Goal: Information Seeking & Learning: Find specific fact

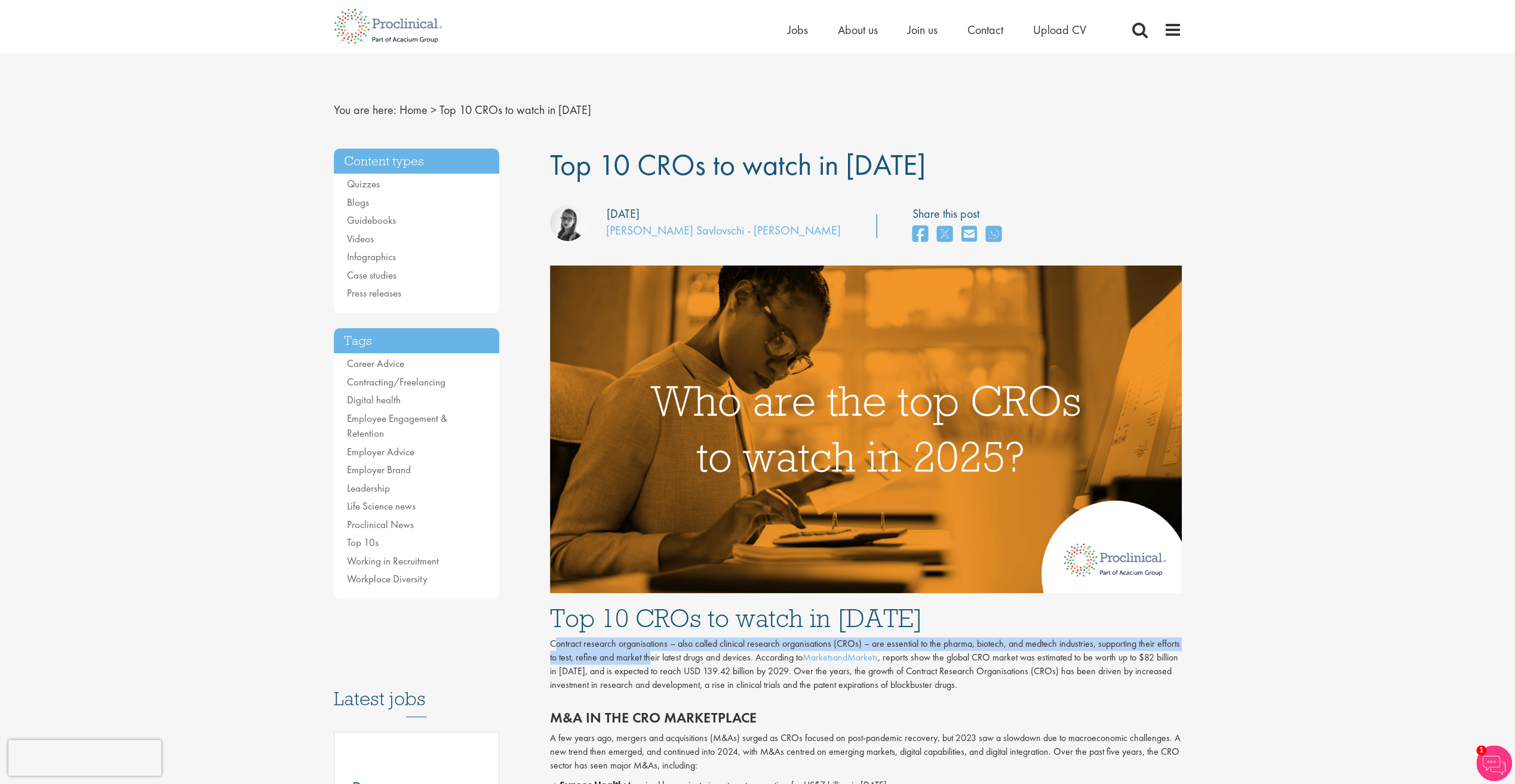
drag, startPoint x: 553, startPoint y: 646, endPoint x: 652, endPoint y: 651, distance: 99.1
click at [652, 652] on p "Contract research organisations – also called clinical research organisations (…" at bounding box center [866, 665] width 632 height 54
drag, startPoint x: 652, startPoint y: 651, endPoint x: 573, endPoint y: 639, distance: 79.9
click at [584, 639] on p "Contract research organisations – also called clinical research organisations (…" at bounding box center [866, 665] width 632 height 54
click at [556, 639] on p "Contract research organisations – also called clinical research organisations (…" at bounding box center [866, 665] width 632 height 54
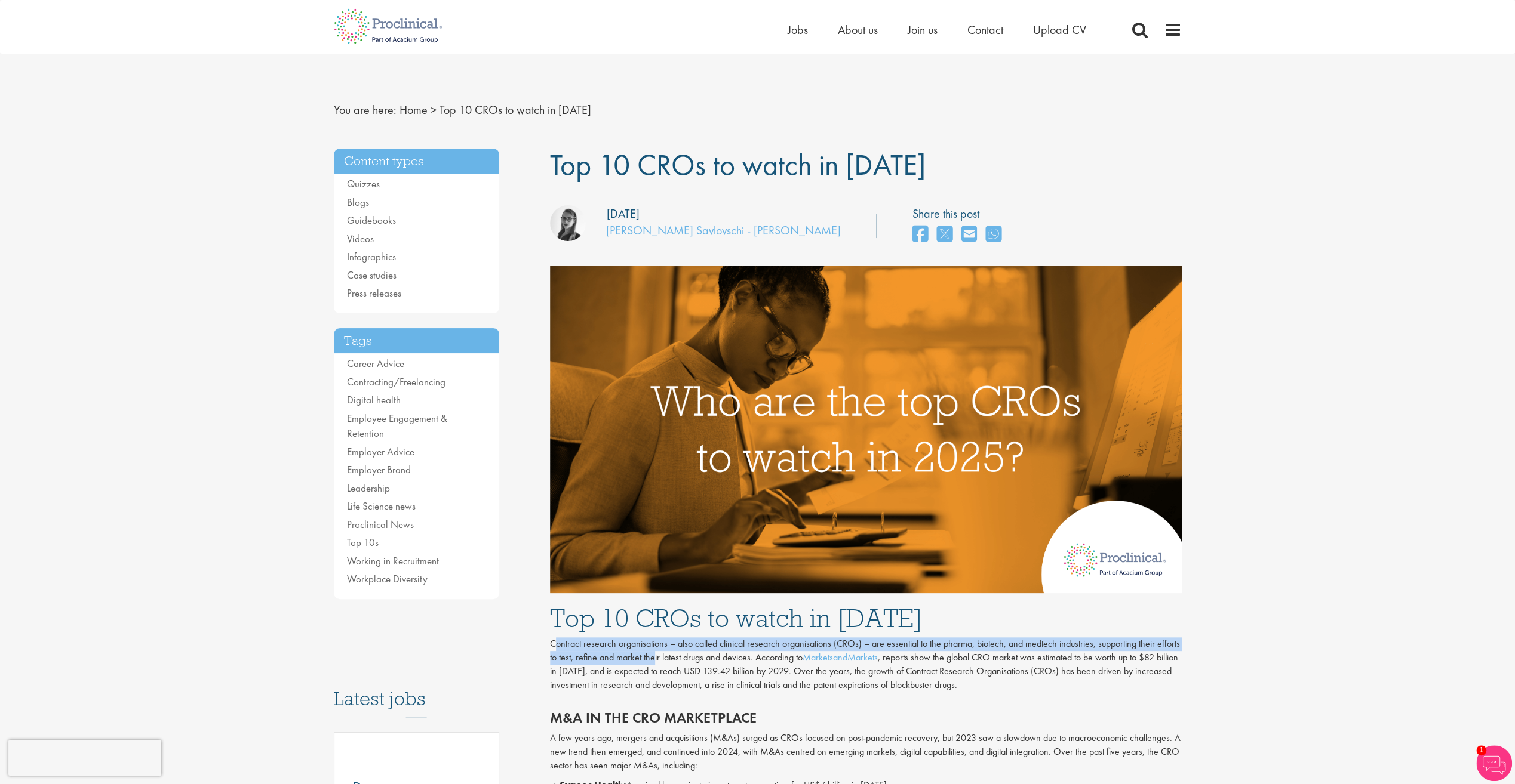
click at [553, 646] on p "Contract research organisations – also called clinical research organisations (…" at bounding box center [866, 665] width 632 height 54
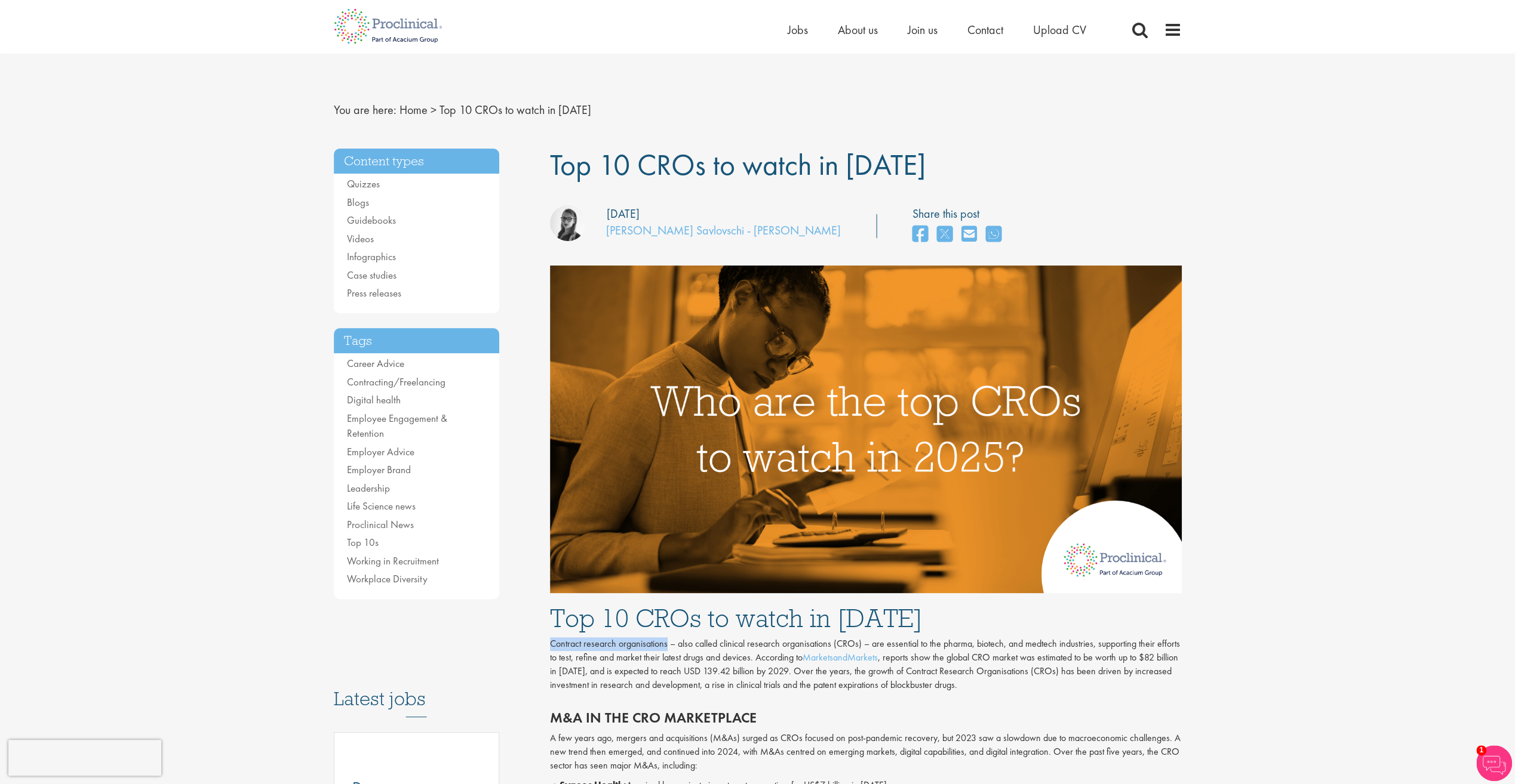
drag, startPoint x: 552, startPoint y: 643, endPoint x: 667, endPoint y: 647, distance: 115.1
click at [667, 647] on p "Contract research organisations – also called clinical research organisations (…" at bounding box center [866, 665] width 632 height 54
copy p "Contract research organisations"
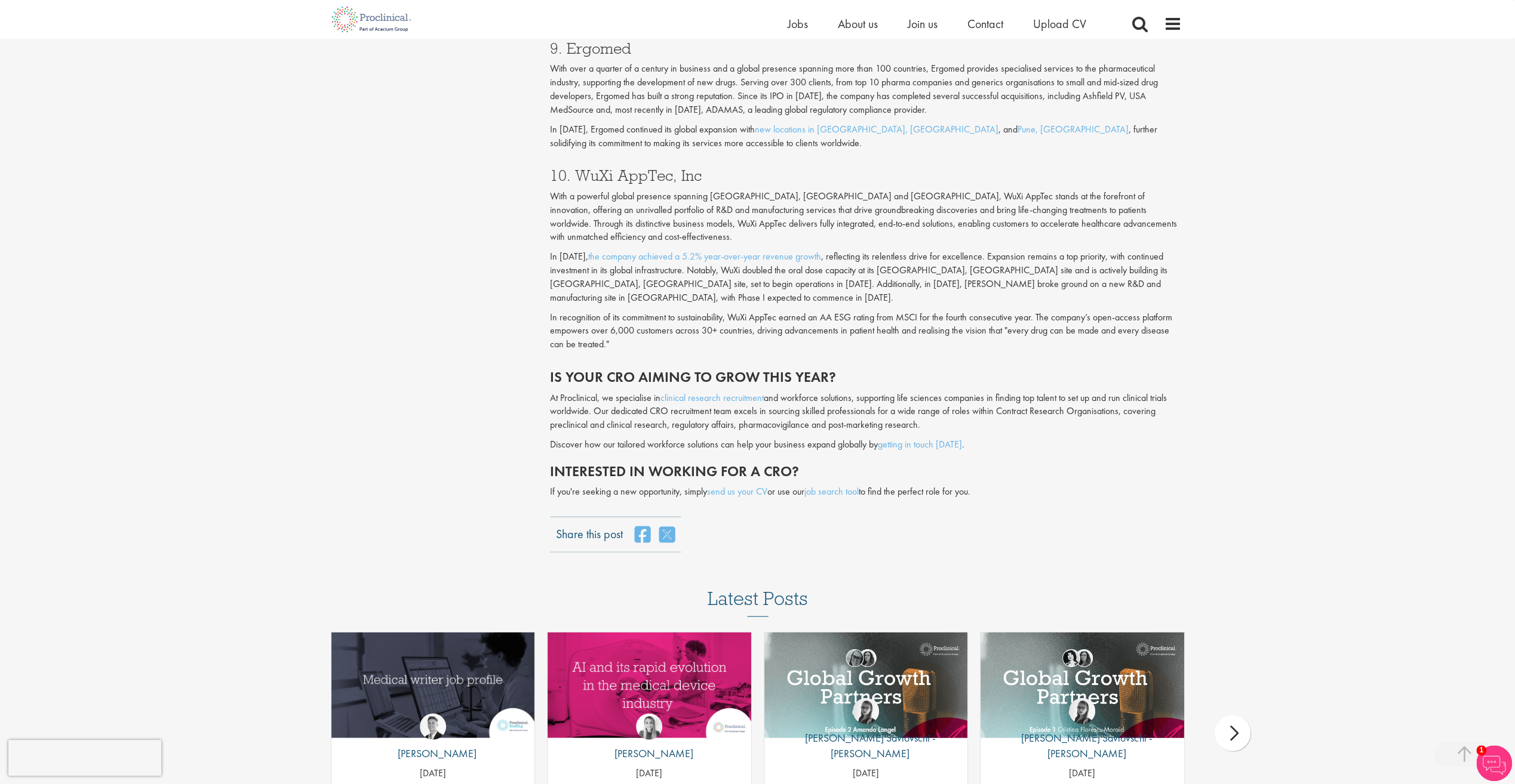
scroll to position [2686, 0]
